Goal: Task Accomplishment & Management: Complete application form

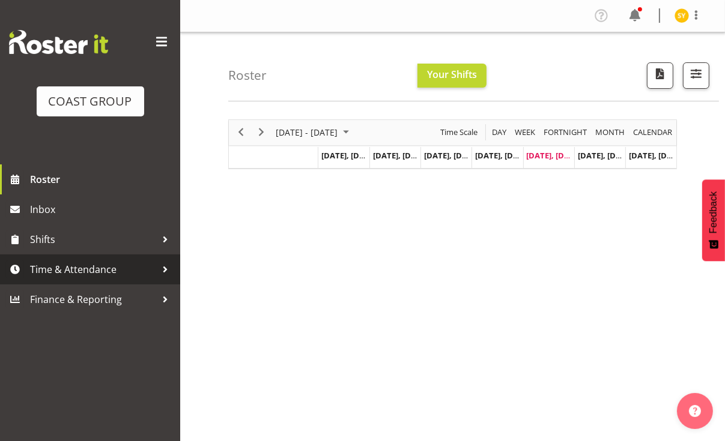
click at [67, 276] on span "Time & Attendance" at bounding box center [93, 270] width 126 height 18
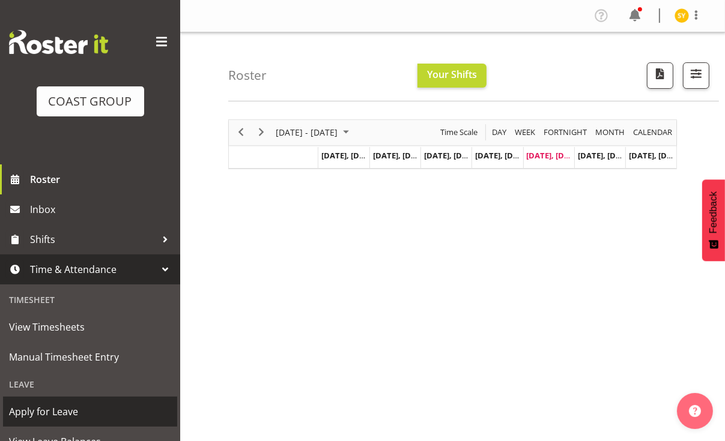
click at [37, 411] on span "Apply for Leave" at bounding box center [90, 412] width 162 height 18
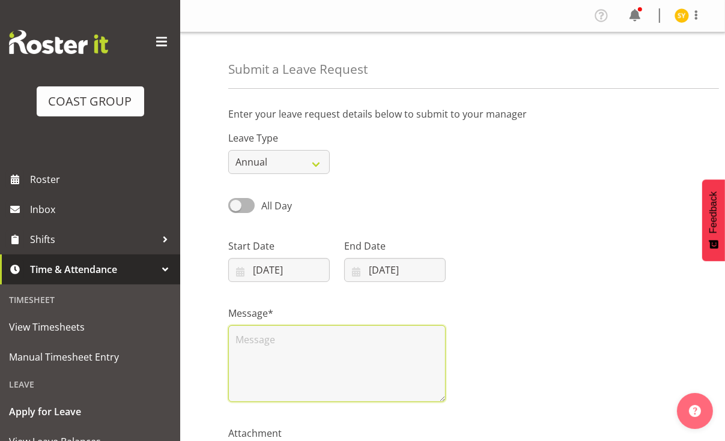
click at [336, 362] on textarea at bounding box center [336, 364] width 217 height 77
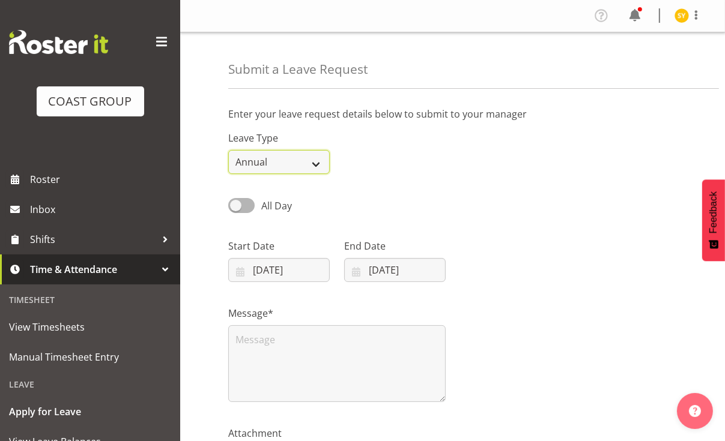
click at [322, 163] on select "Annual Sick Leave Without Pay Bereavement Domestic Violence Parental Jury Servi…" at bounding box center [278, 162] width 101 height 24
select select "Sick"
click at [228, 150] on select "Annual Sick Leave Without Pay Bereavement Domestic Violence Parental Jury Servi…" at bounding box center [278, 162] width 101 height 24
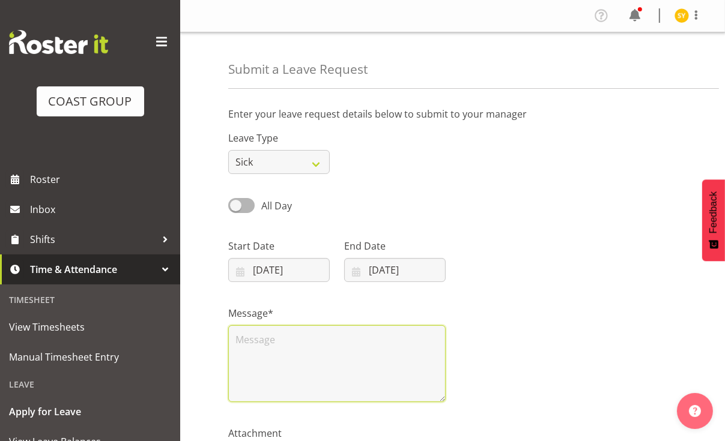
click at [310, 359] on textarea at bounding box center [336, 364] width 217 height 77
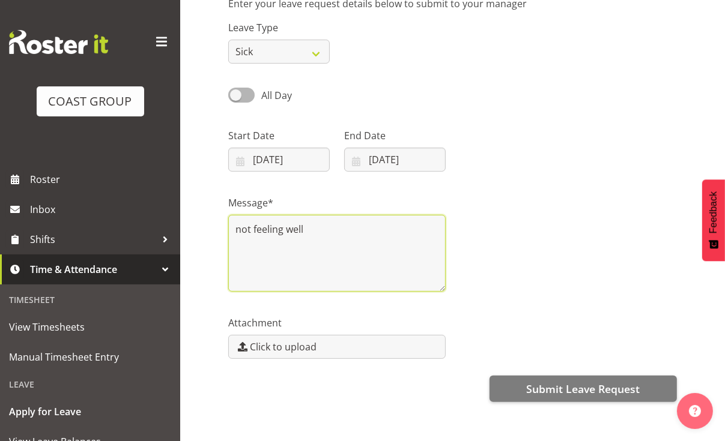
scroll to position [146, 0]
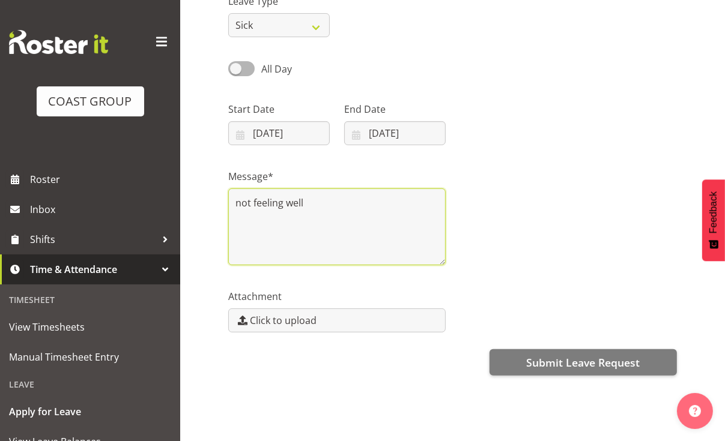
drag, startPoint x: 330, startPoint y: 193, endPoint x: 214, endPoint y: 198, distance: 116.6
click at [214, 198] on div "Submit a Leave Request Enter your leave request details below to submit to your…" at bounding box center [452, 169] width 545 height 546
type textarea "t"
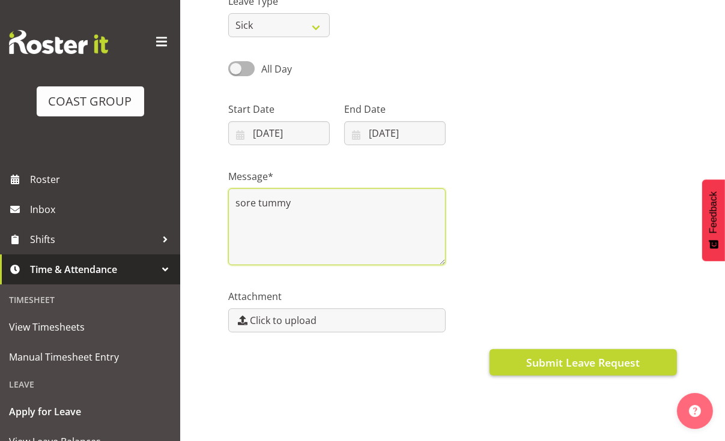
type textarea "sore tummy"
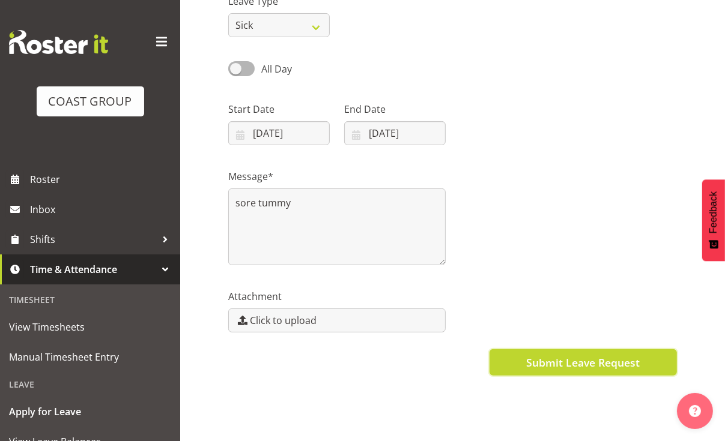
click at [589, 355] on span "Submit Leave Request" at bounding box center [583, 363] width 114 height 16
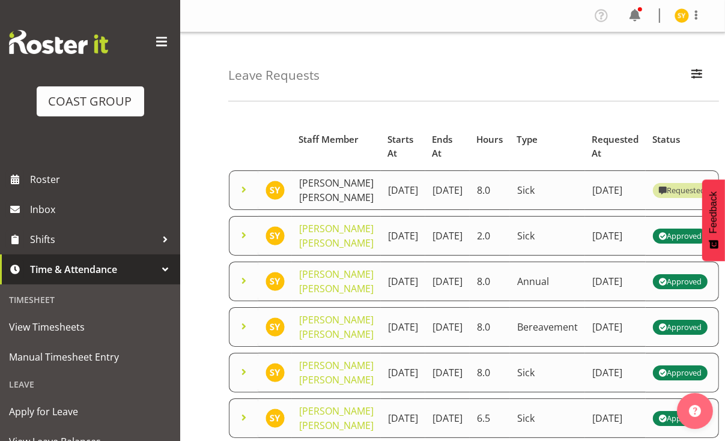
click at [312, 204] on link "Seon Young Belding" at bounding box center [336, 191] width 74 height 28
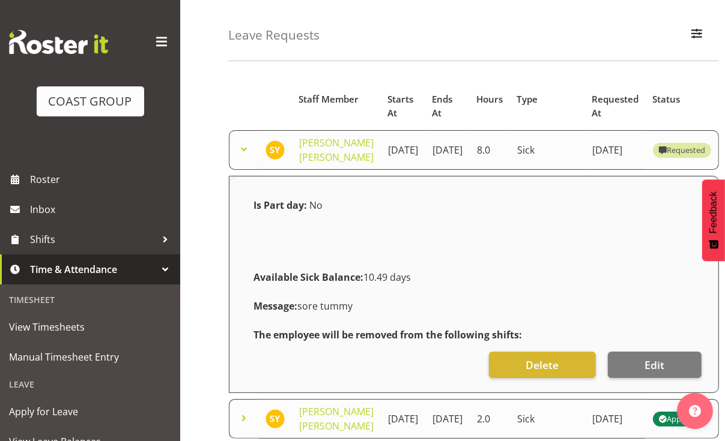
scroll to position [120, 0]
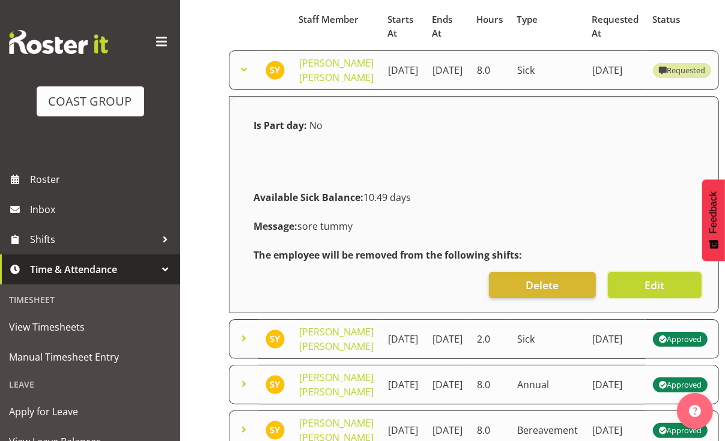
click at [678, 298] on button "Edit" at bounding box center [655, 285] width 94 height 26
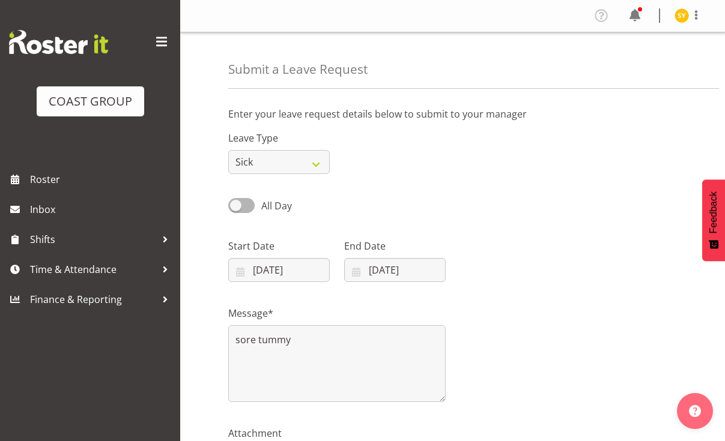
select select "Sick"
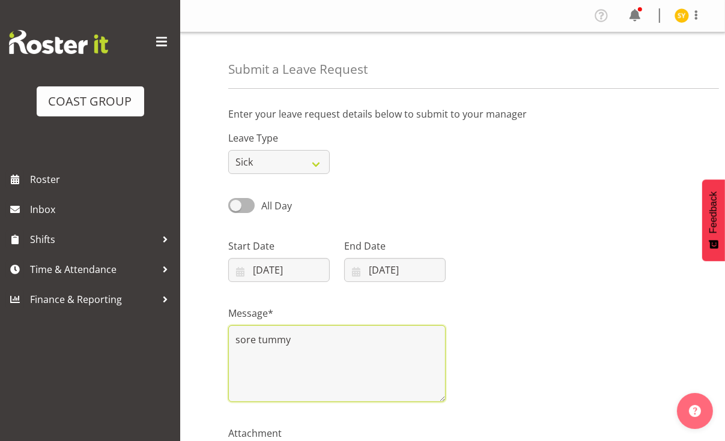
drag, startPoint x: 310, startPoint y: 342, endPoint x: 214, endPoint y: 345, distance: 96.1
click at [214, 345] on div "Submit a Leave Request Enter your leave request details below to submit to your…" at bounding box center [452, 305] width 545 height 546
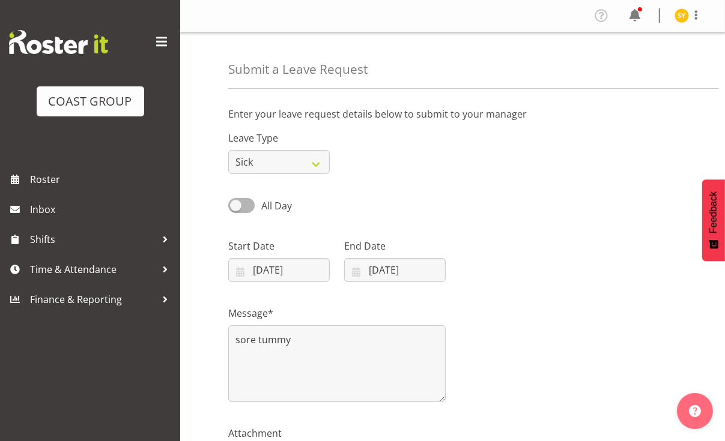
click at [482, 287] on div at bounding box center [569, 255] width 232 height 67
click at [611, 181] on div "All Day Single Day" at bounding box center [452, 201] width 463 height 41
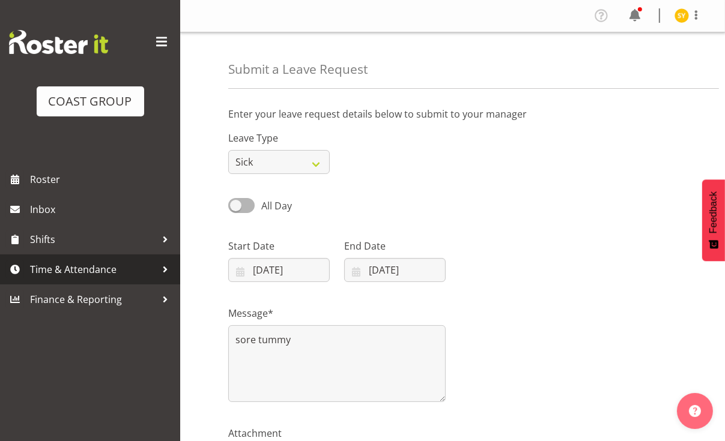
click at [66, 271] on span "Time & Attendance" at bounding box center [93, 270] width 126 height 18
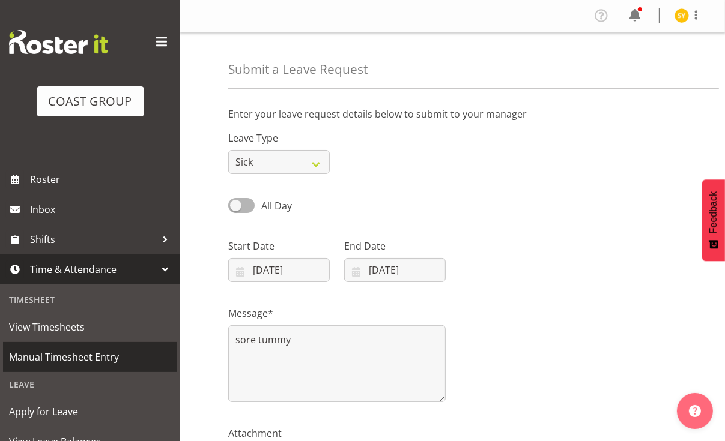
click at [71, 360] on span "Manual Timesheet Entry" at bounding box center [90, 357] width 162 height 18
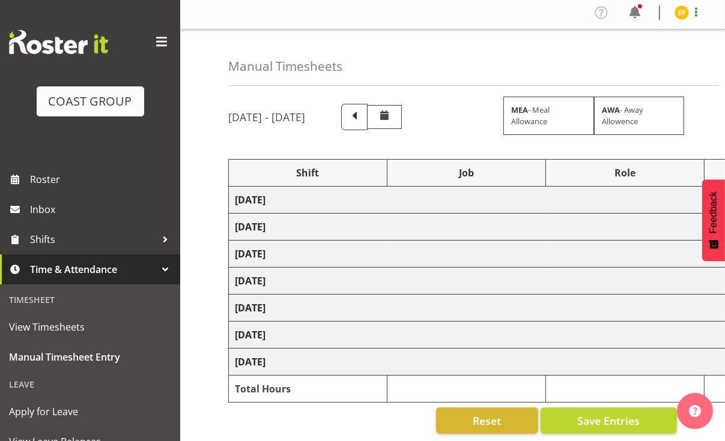
select select "69"
